Goal: Transaction & Acquisition: Purchase product/service

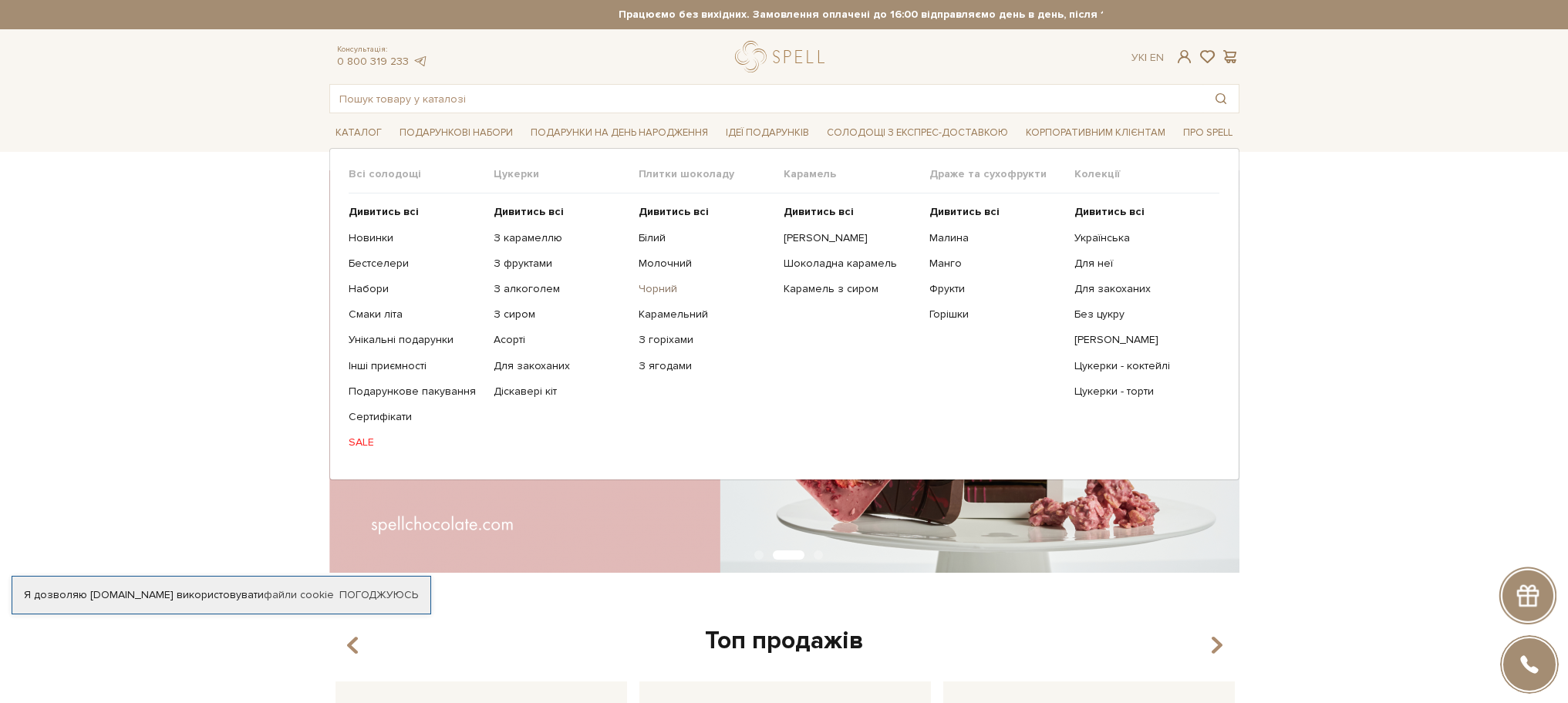
click at [660, 286] on link "Чорний" at bounding box center [705, 289] width 133 height 14
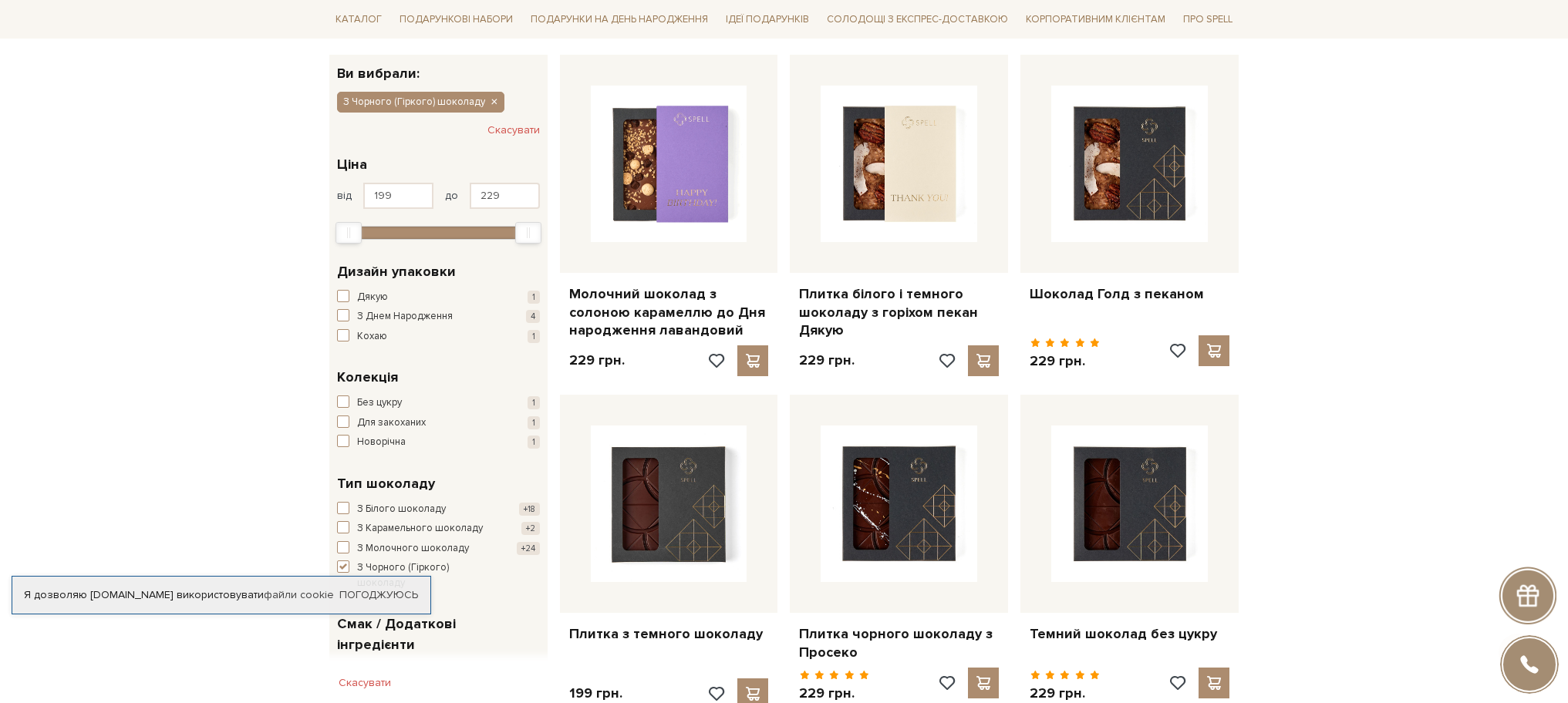
scroll to position [243, 0]
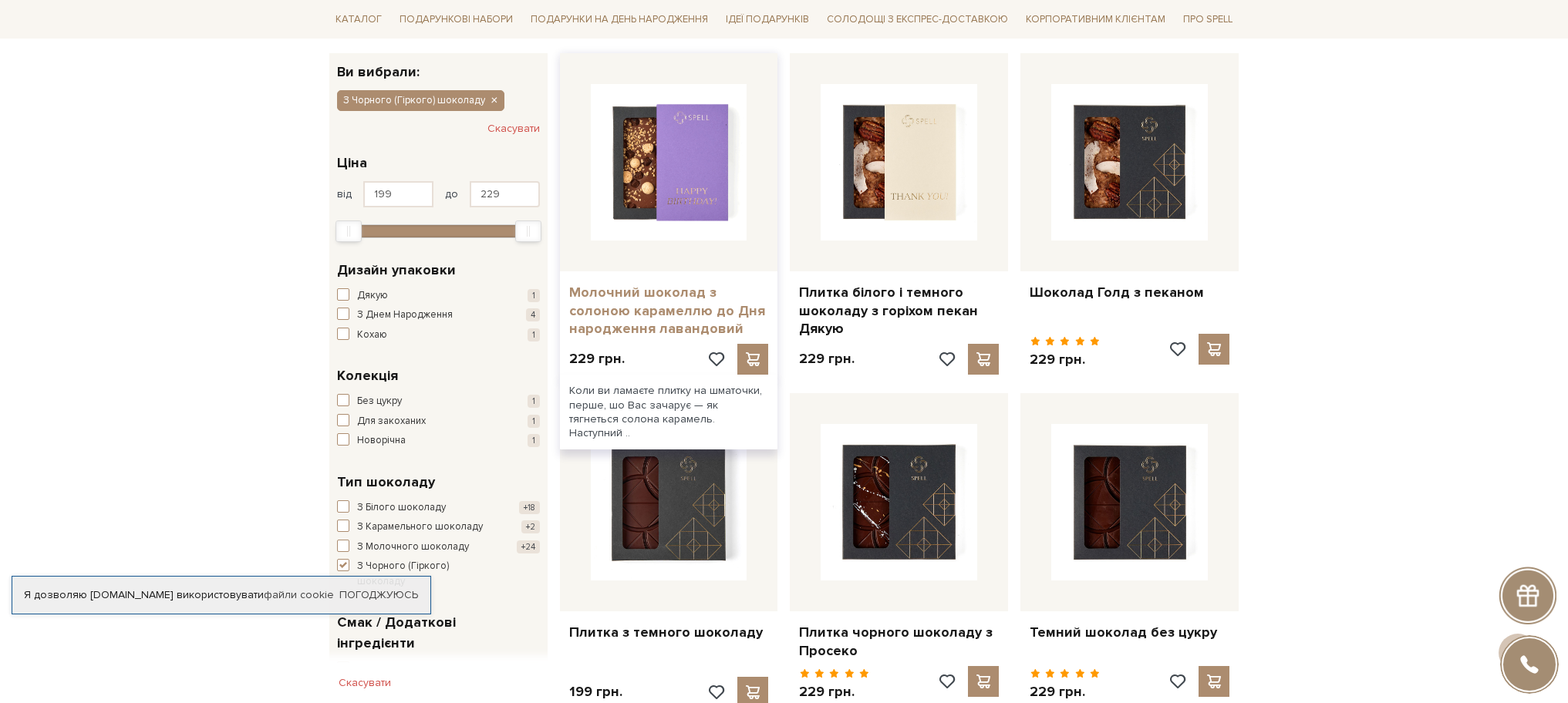
click at [637, 327] on link "Молочний шоколад з солоною карамеллю до Дня народження лавандовий" at bounding box center [669, 311] width 200 height 54
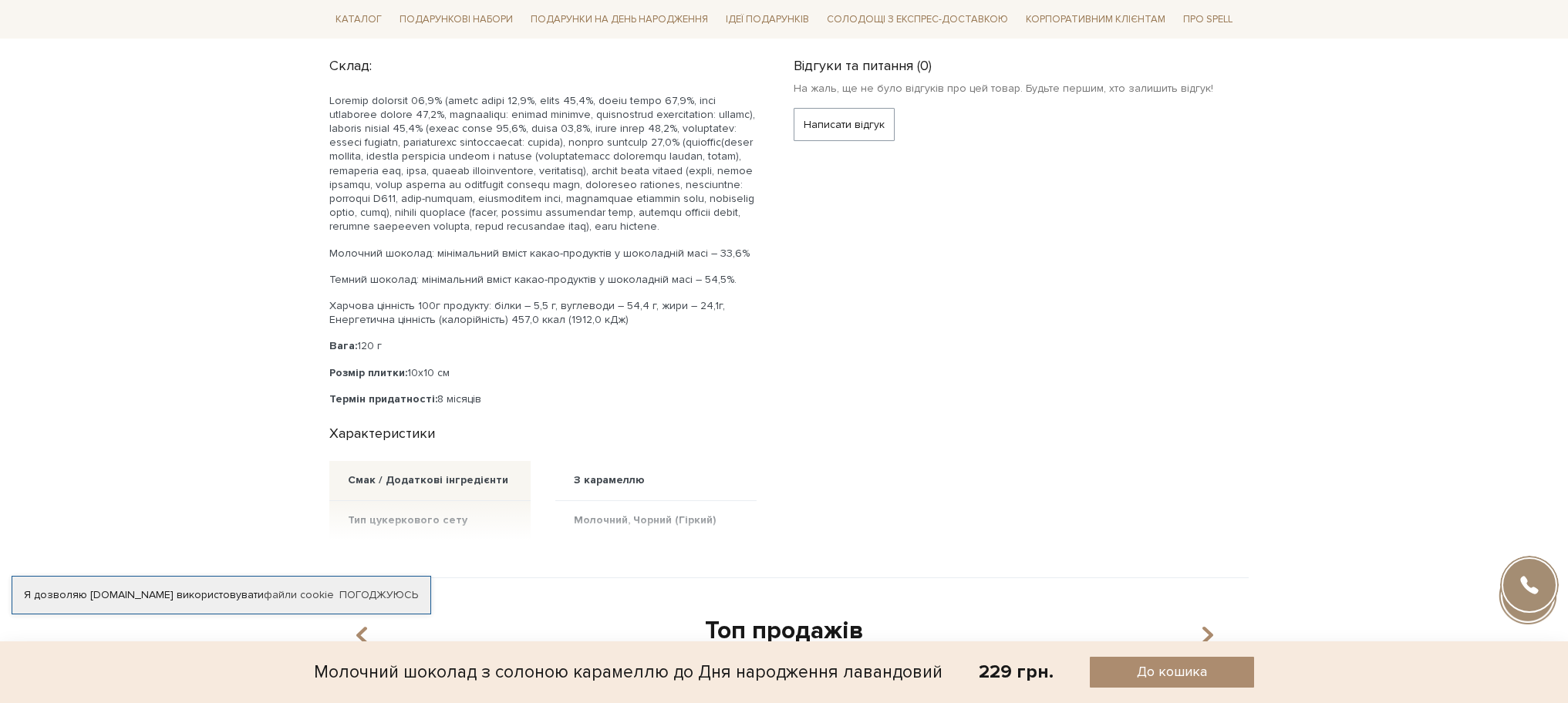
scroll to position [1001, 0]
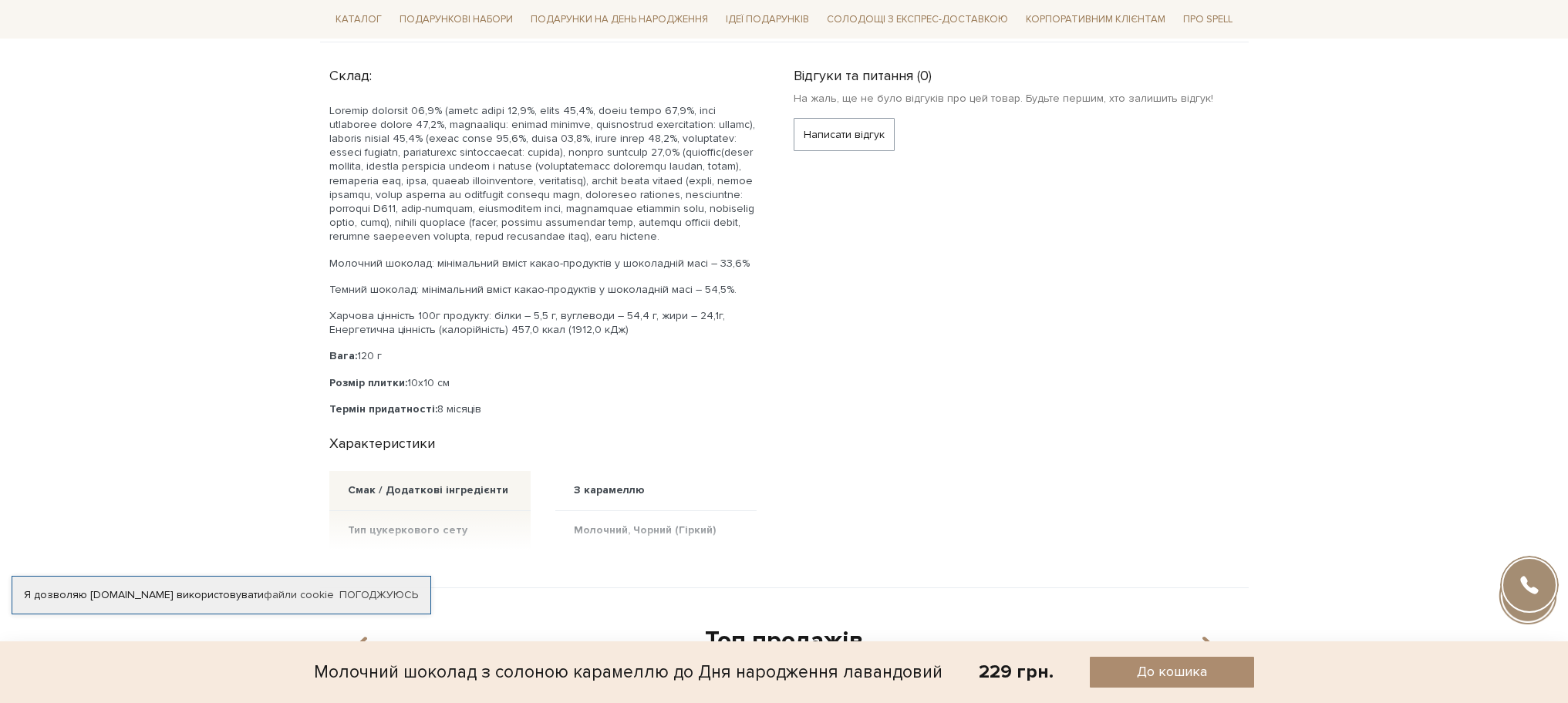
click at [587, 106] on p at bounding box center [542, 174] width 427 height 140
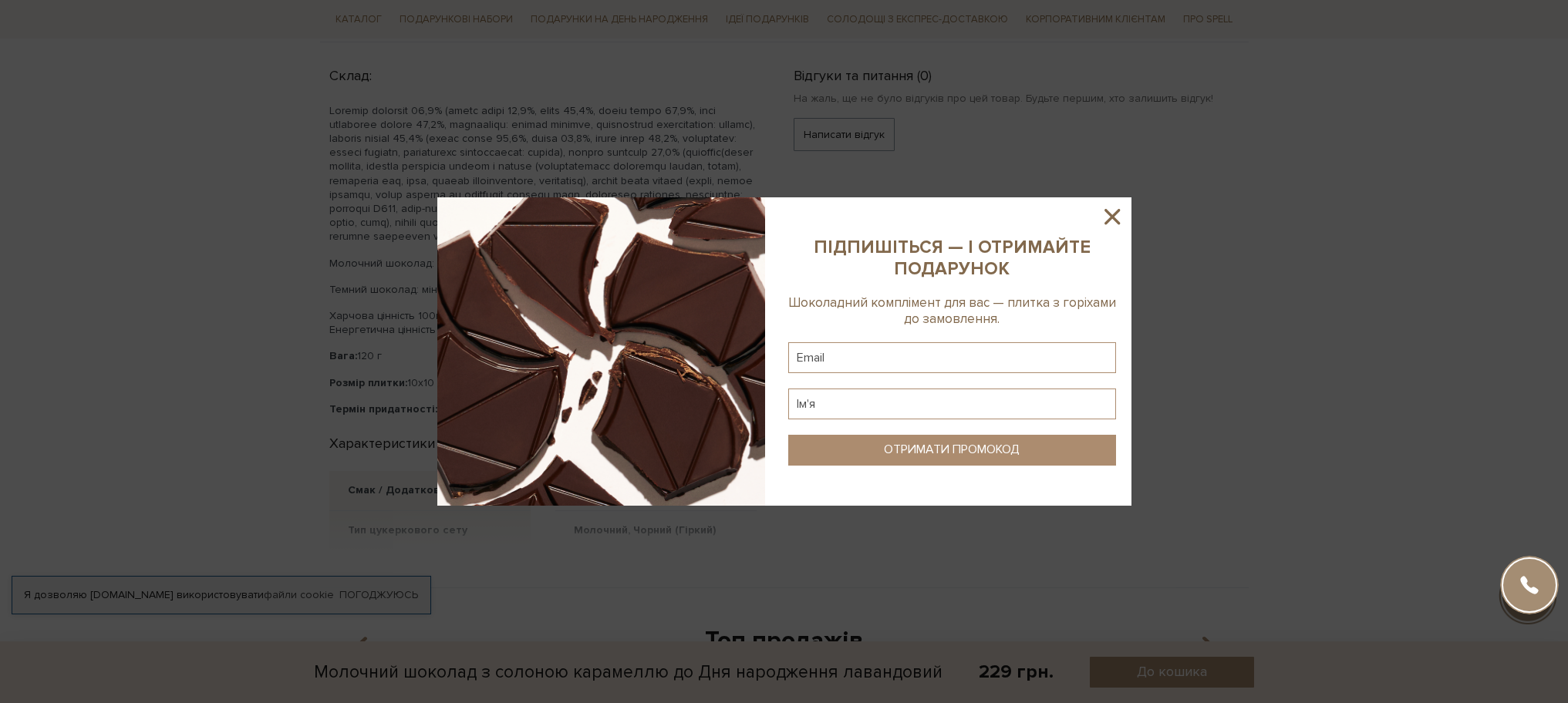
click at [1111, 217] on icon at bounding box center [1112, 217] width 16 height 16
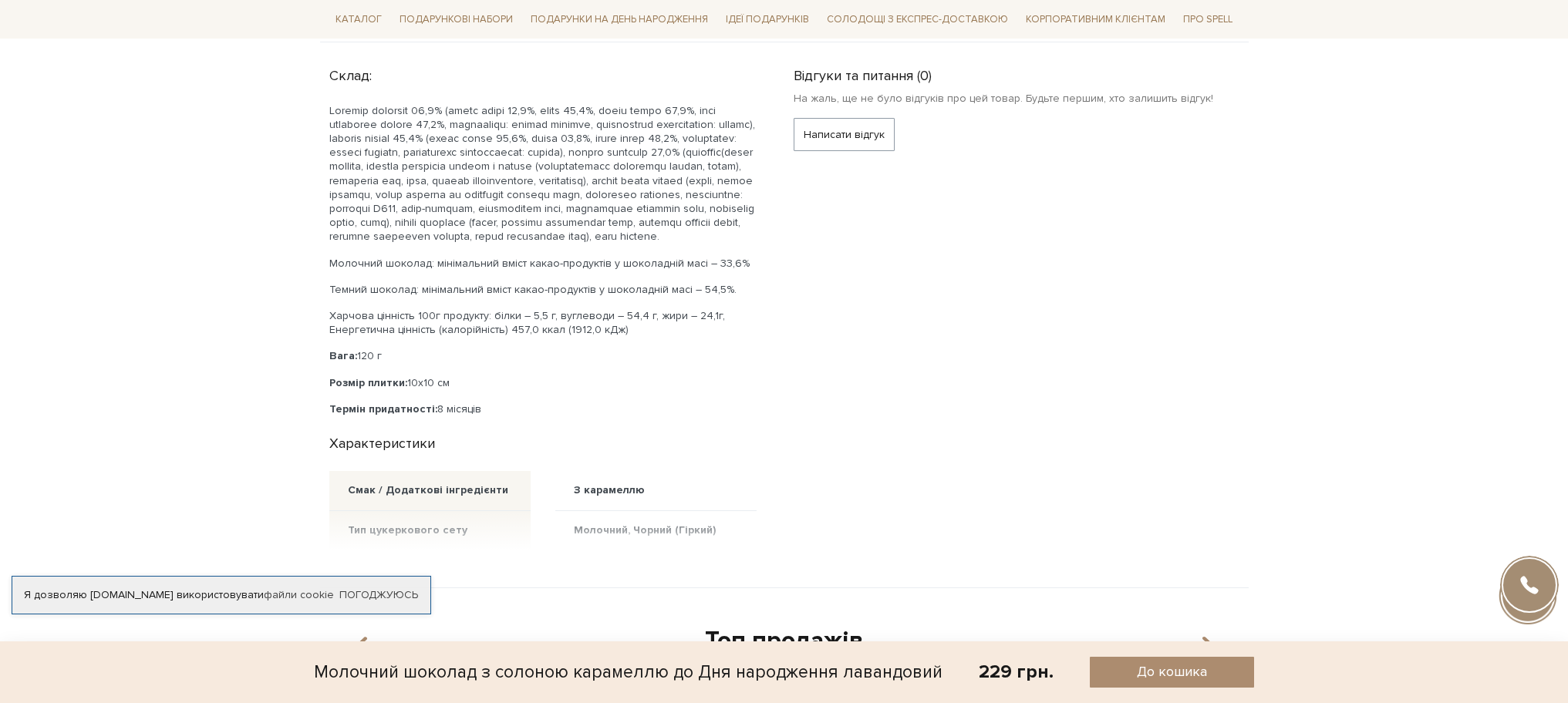
click at [487, 150] on p at bounding box center [542, 174] width 427 height 140
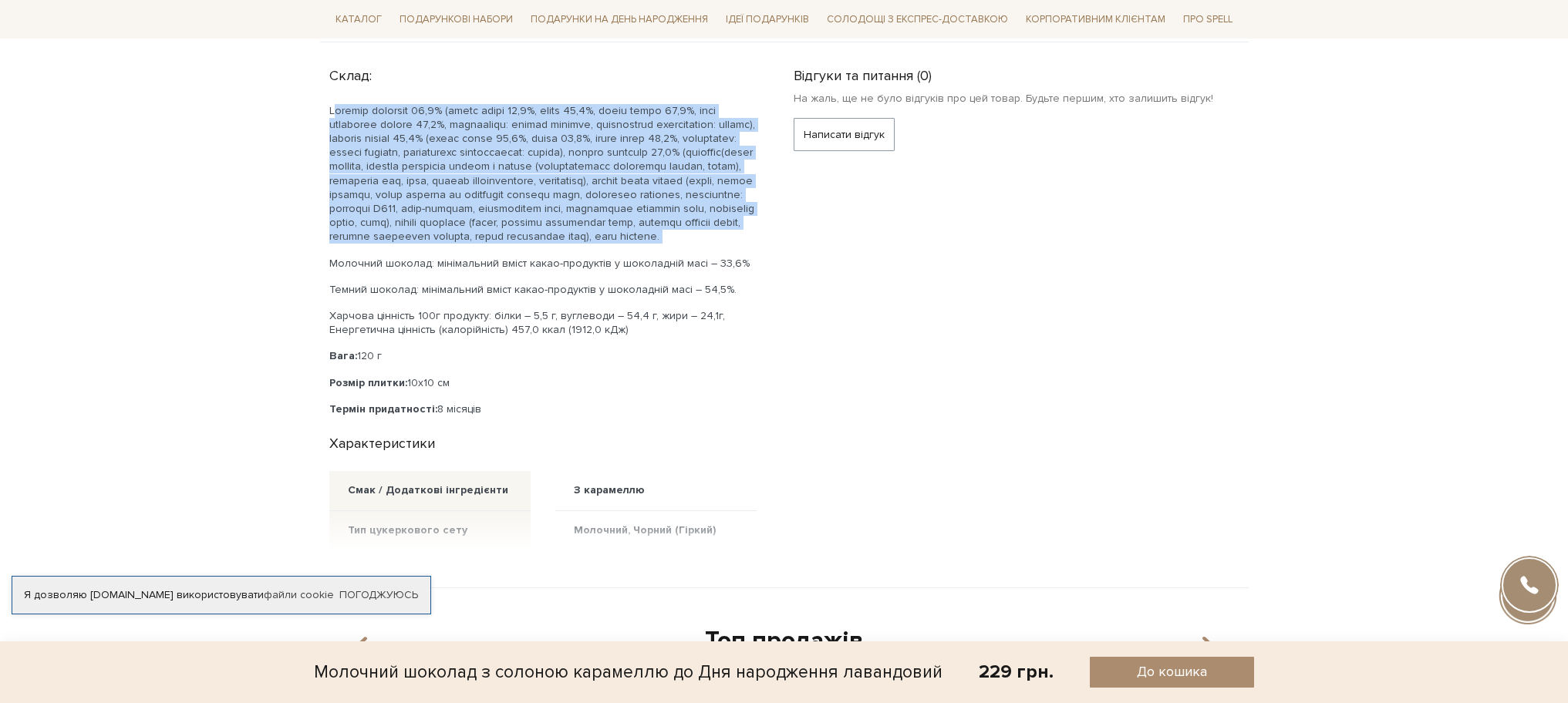
click at [487, 150] on p at bounding box center [542, 174] width 427 height 140
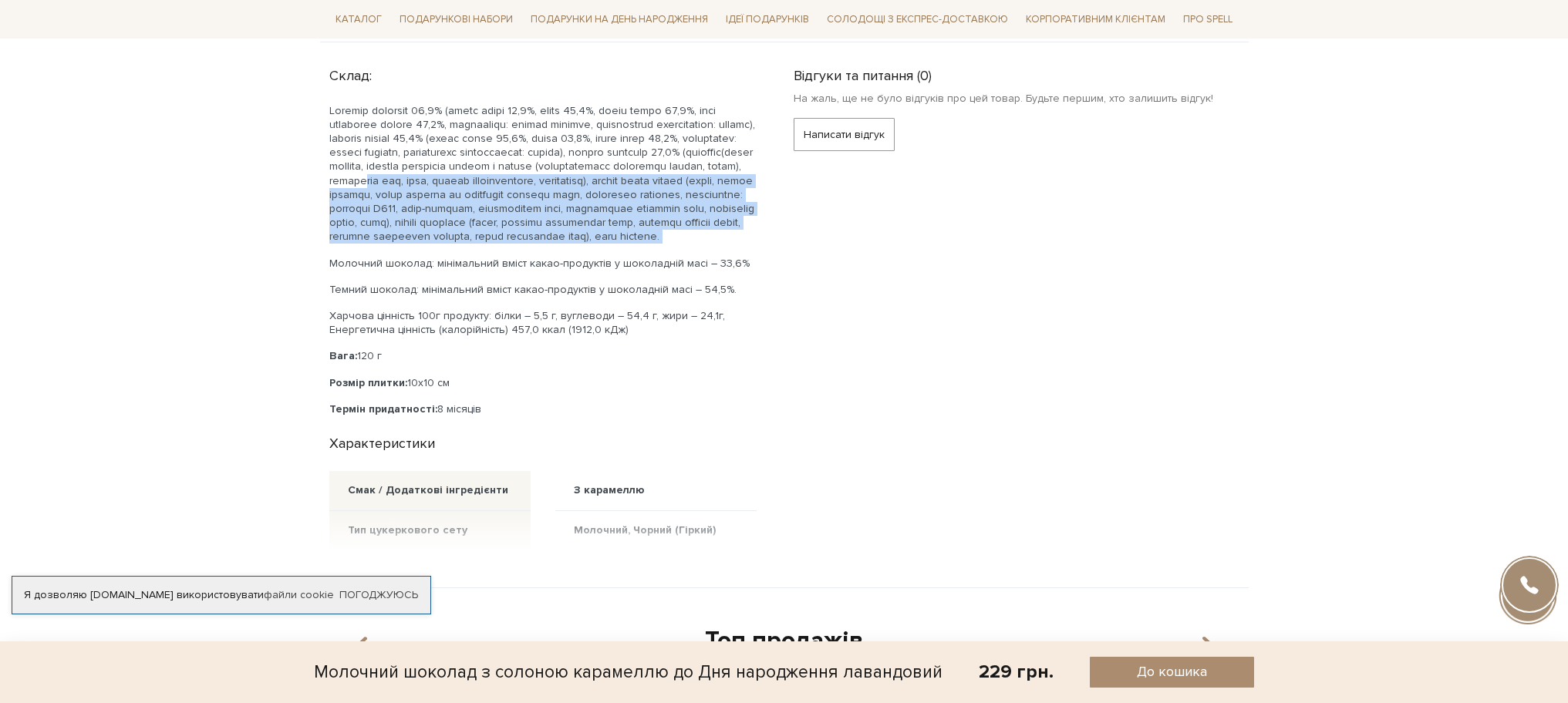
click at [576, 154] on p at bounding box center [542, 174] width 427 height 140
click at [416, 172] on p at bounding box center [542, 174] width 427 height 140
